Goal: Task Accomplishment & Management: Manage account settings

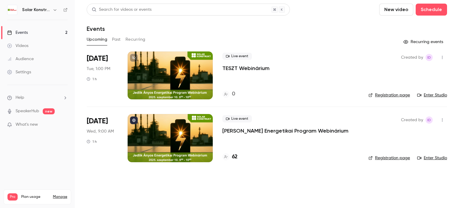
click at [198, 70] on div at bounding box center [170, 75] width 85 height 48
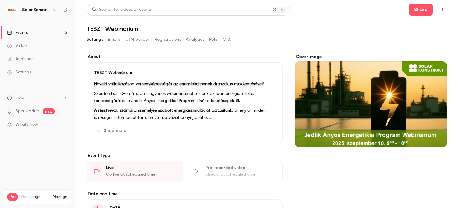
click at [21, 33] on div "Events" at bounding box center [17, 33] width 21 height 6
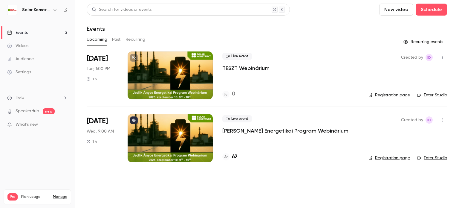
click at [429, 94] on link "Enter Studio" at bounding box center [432, 95] width 30 height 6
click at [395, 96] on link "Registration page" at bounding box center [389, 95] width 42 height 6
click at [389, 94] on link "Registration page" at bounding box center [389, 95] width 42 height 6
click at [182, 70] on div at bounding box center [170, 75] width 85 height 48
click at [390, 93] on link "Registration page" at bounding box center [389, 95] width 42 height 6
